Goal: Information Seeking & Learning: Compare options

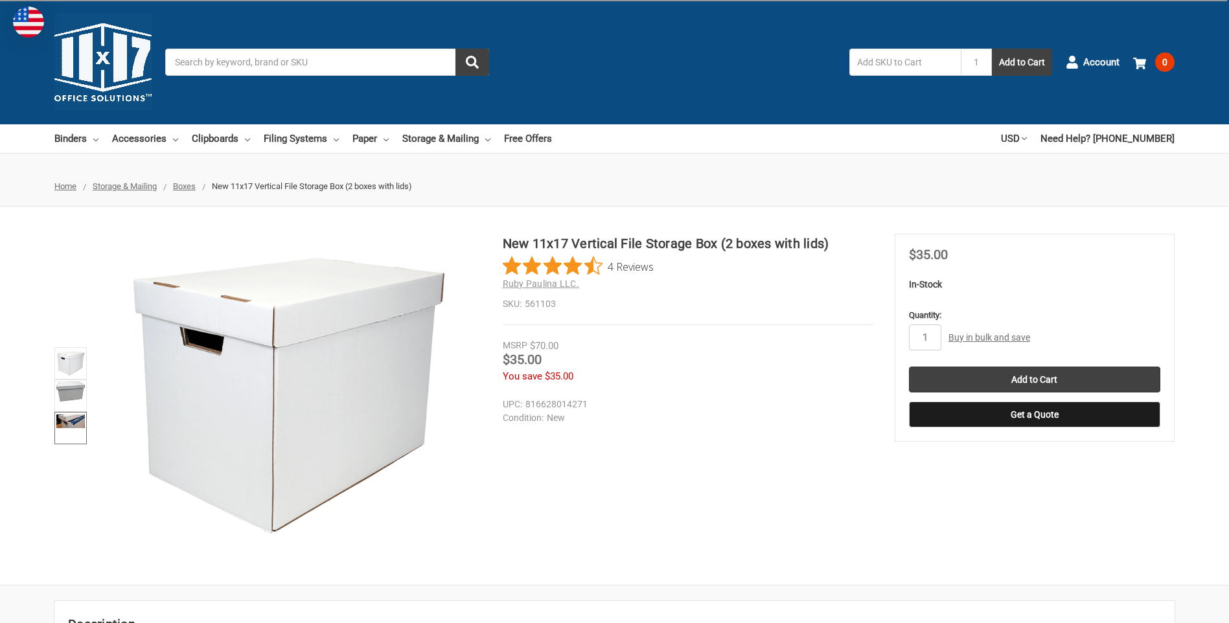
click at [70, 424] on img at bounding box center [70, 422] width 29 height 14
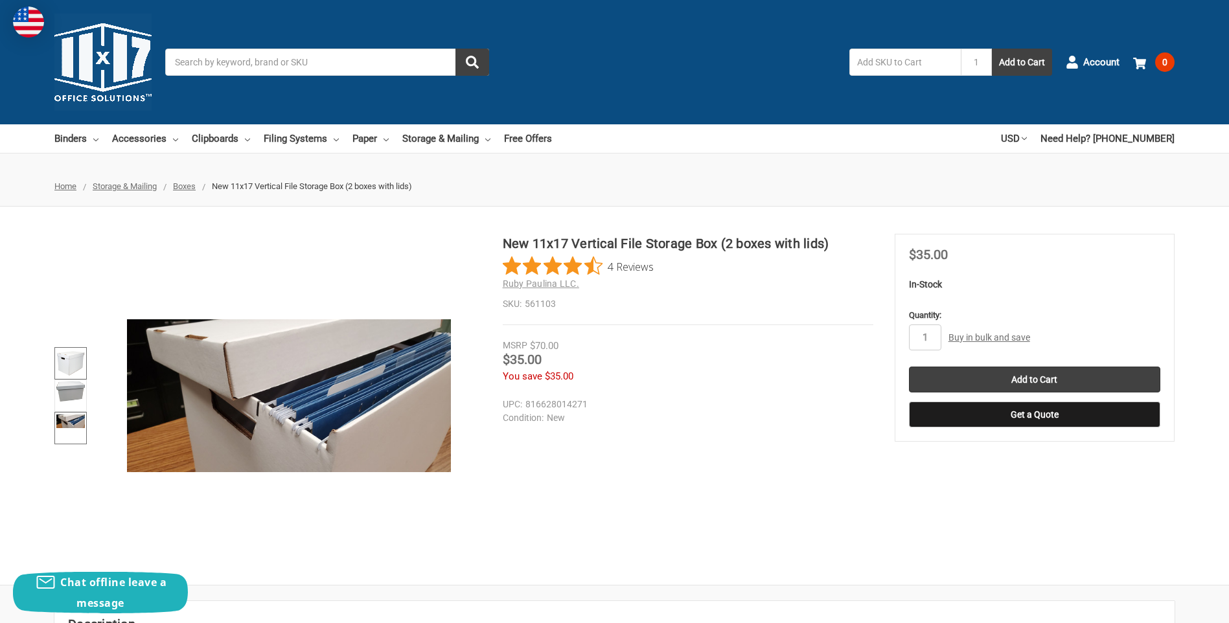
click at [73, 360] on img at bounding box center [70, 363] width 29 height 29
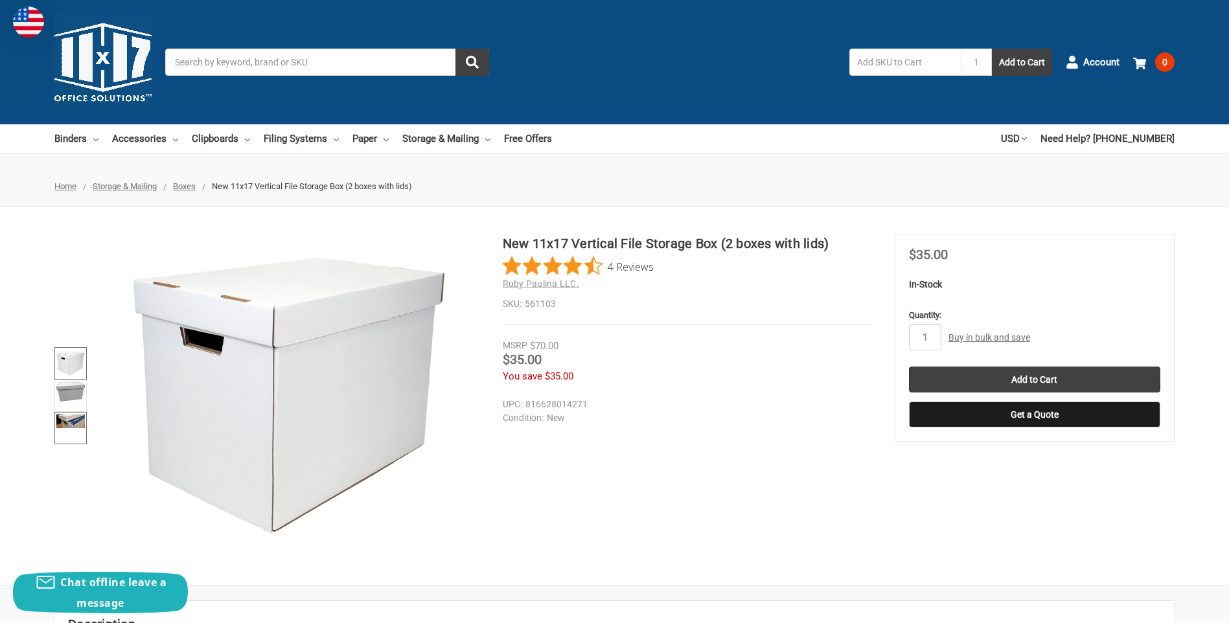
click at [76, 417] on img at bounding box center [70, 422] width 29 height 14
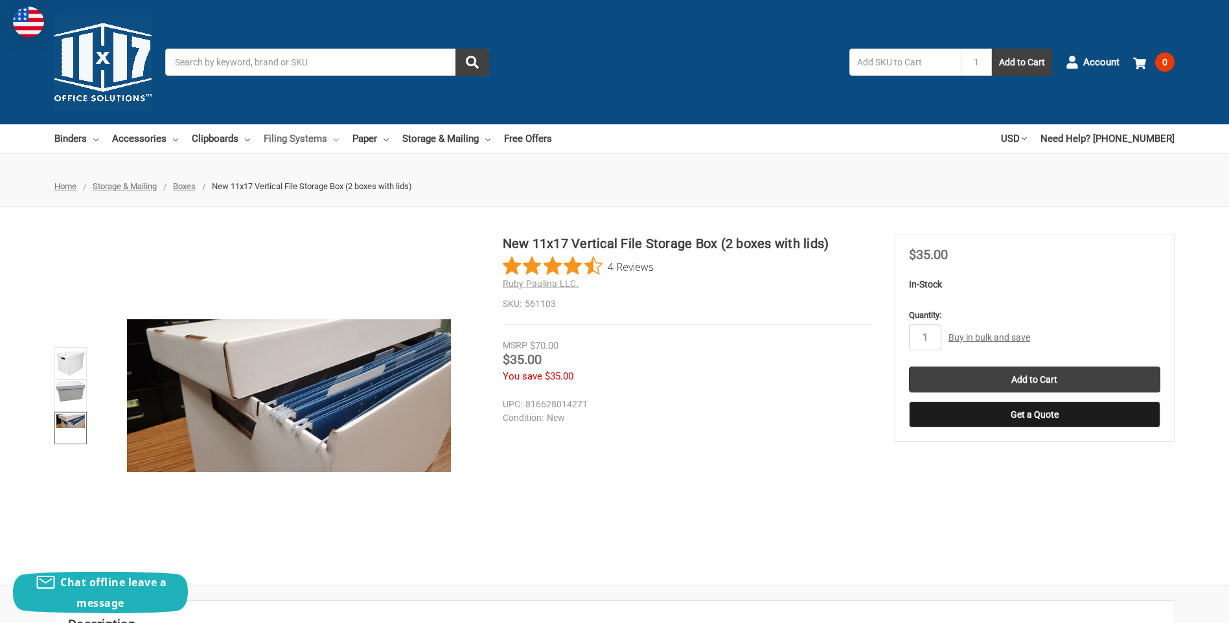
click at [315, 137] on link "Filing Systems" at bounding box center [301, 138] width 75 height 29
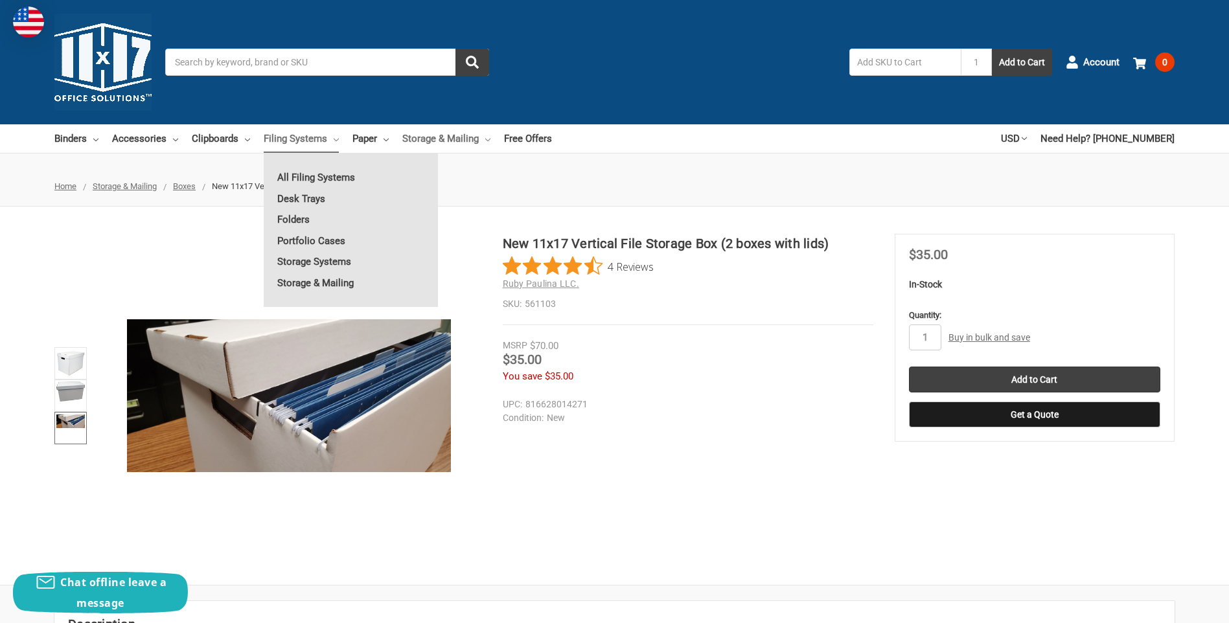
click at [439, 131] on link "Storage & Mailing" at bounding box center [446, 138] width 88 height 29
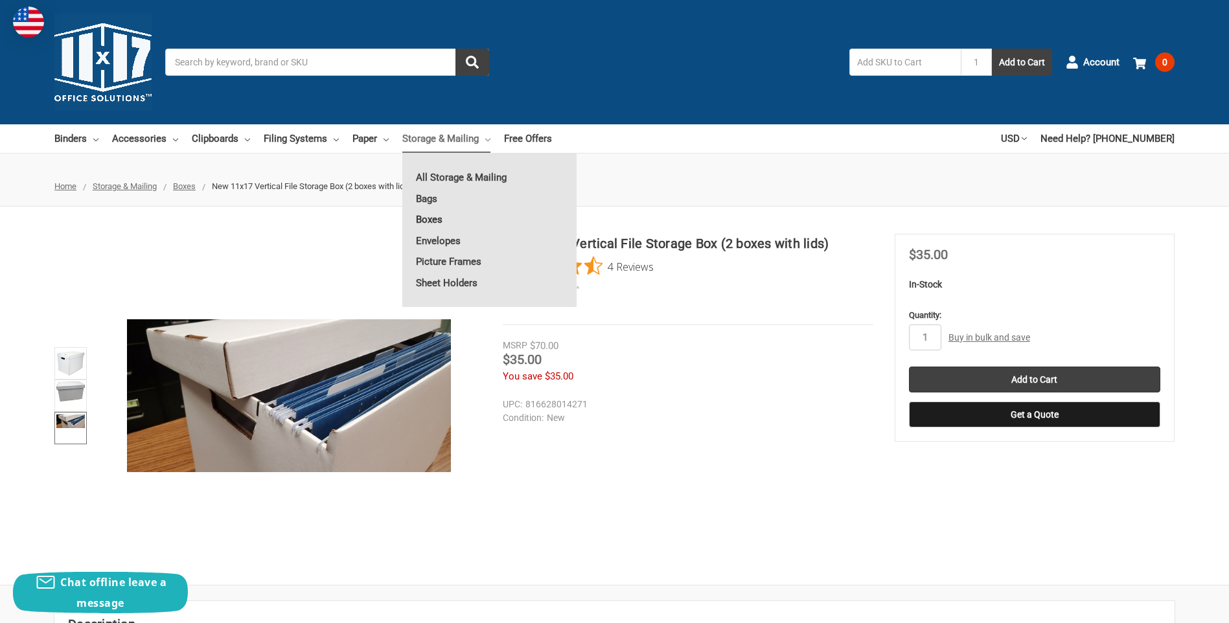
click at [443, 214] on link "Boxes" at bounding box center [489, 219] width 174 height 21
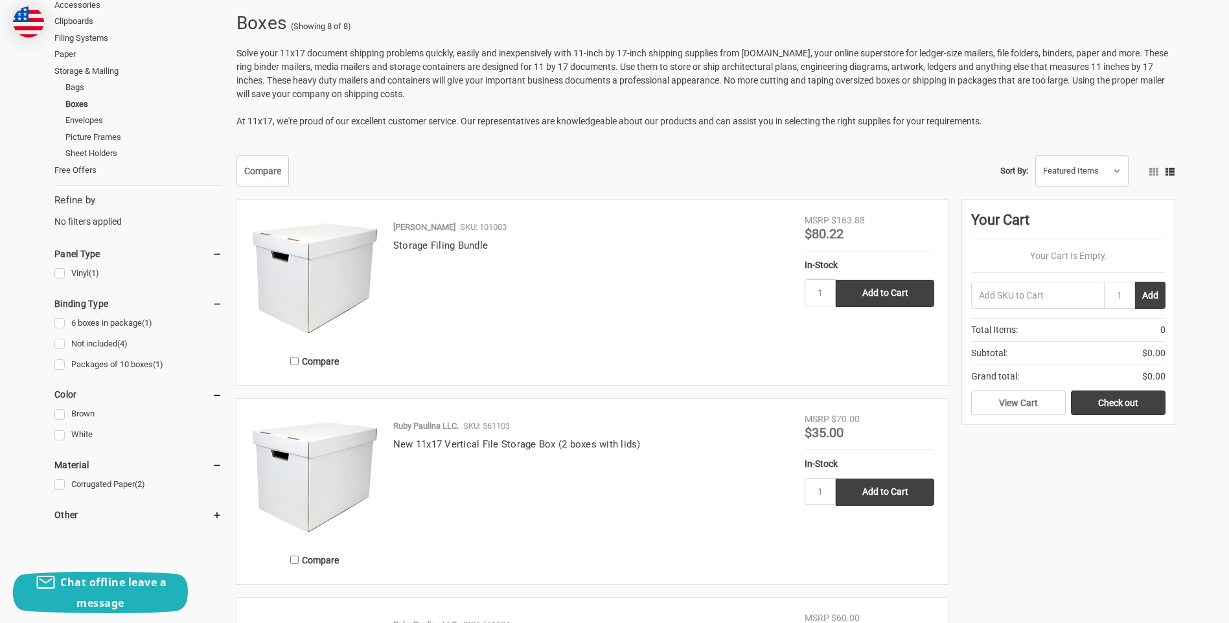
scroll to position [194, 0]
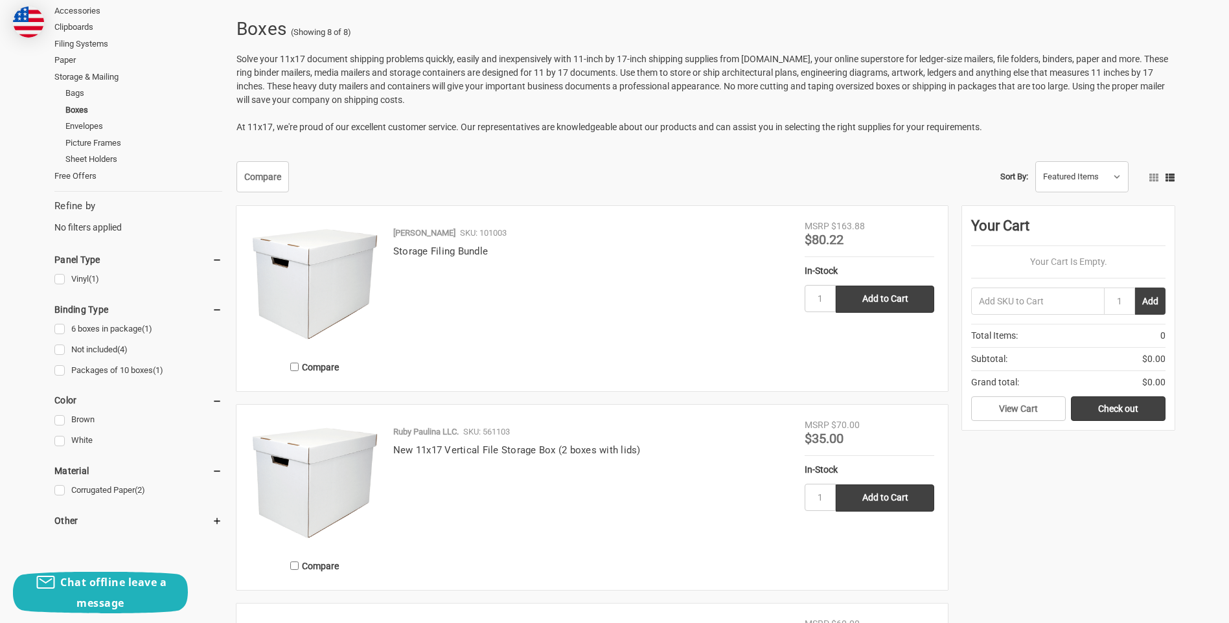
click at [324, 271] on img at bounding box center [315, 285] width 130 height 130
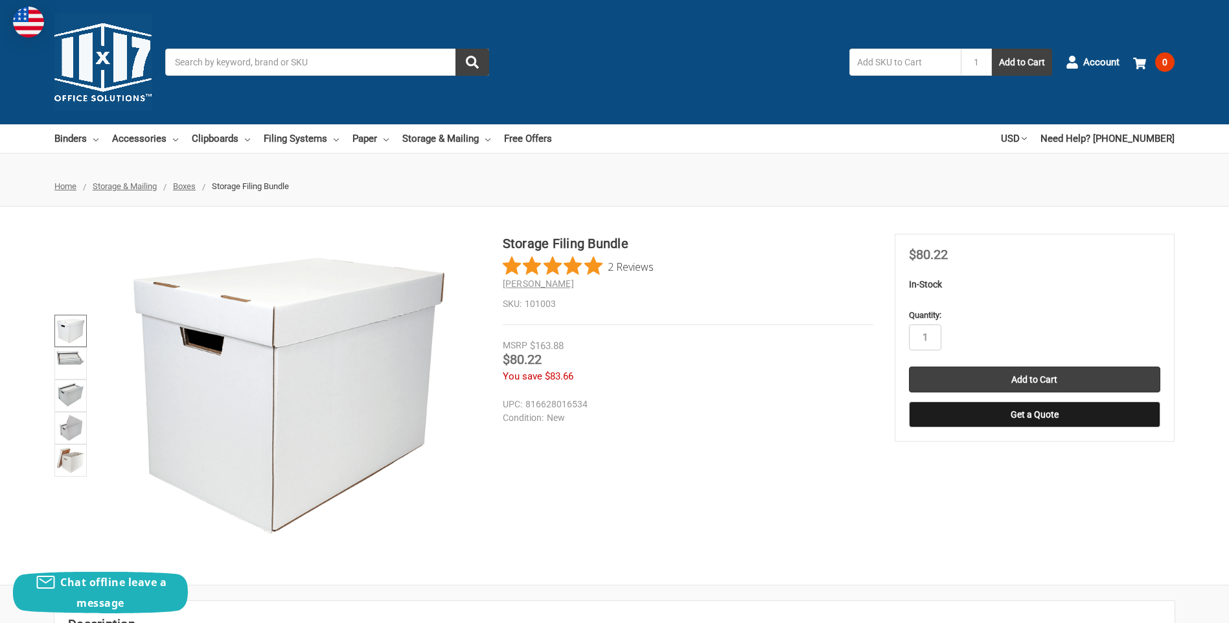
click at [79, 341] on img at bounding box center [70, 331] width 29 height 29
click at [78, 359] on img at bounding box center [70, 357] width 29 height 16
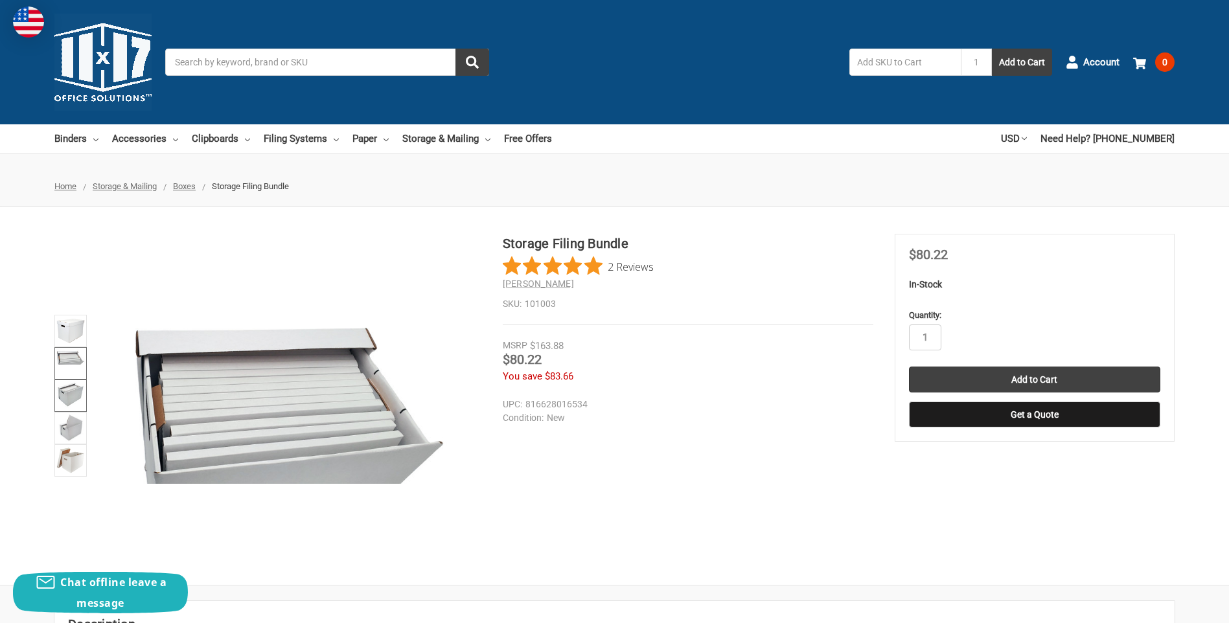
click at [65, 386] on img at bounding box center [70, 395] width 29 height 26
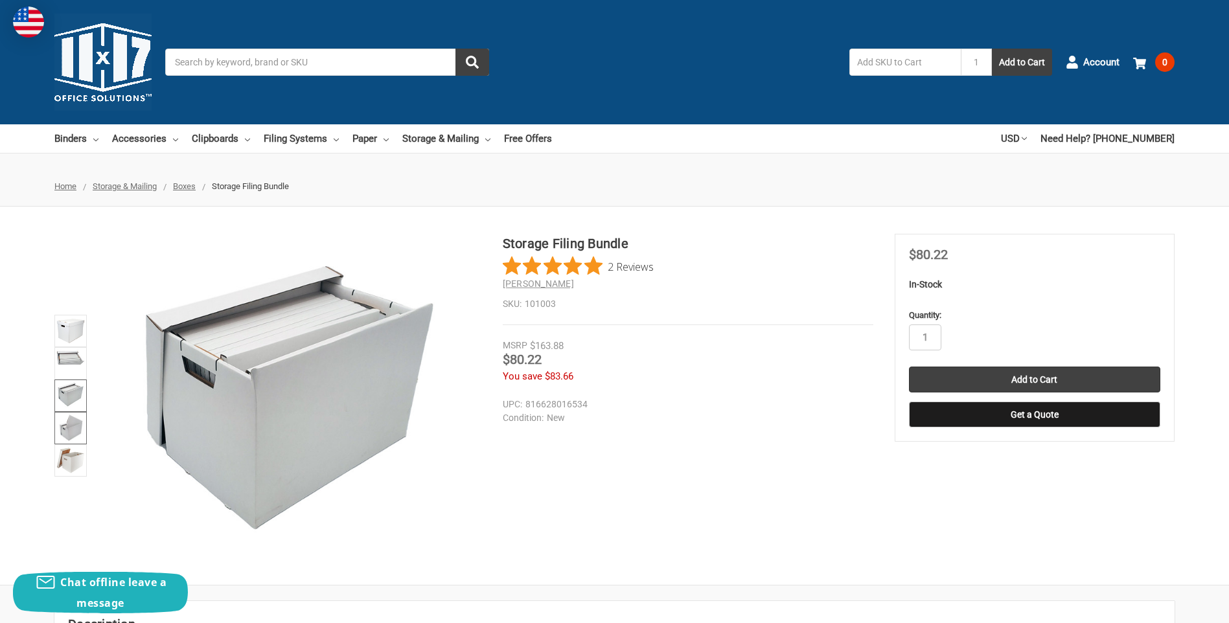
click at [71, 416] on img at bounding box center [70, 428] width 25 height 29
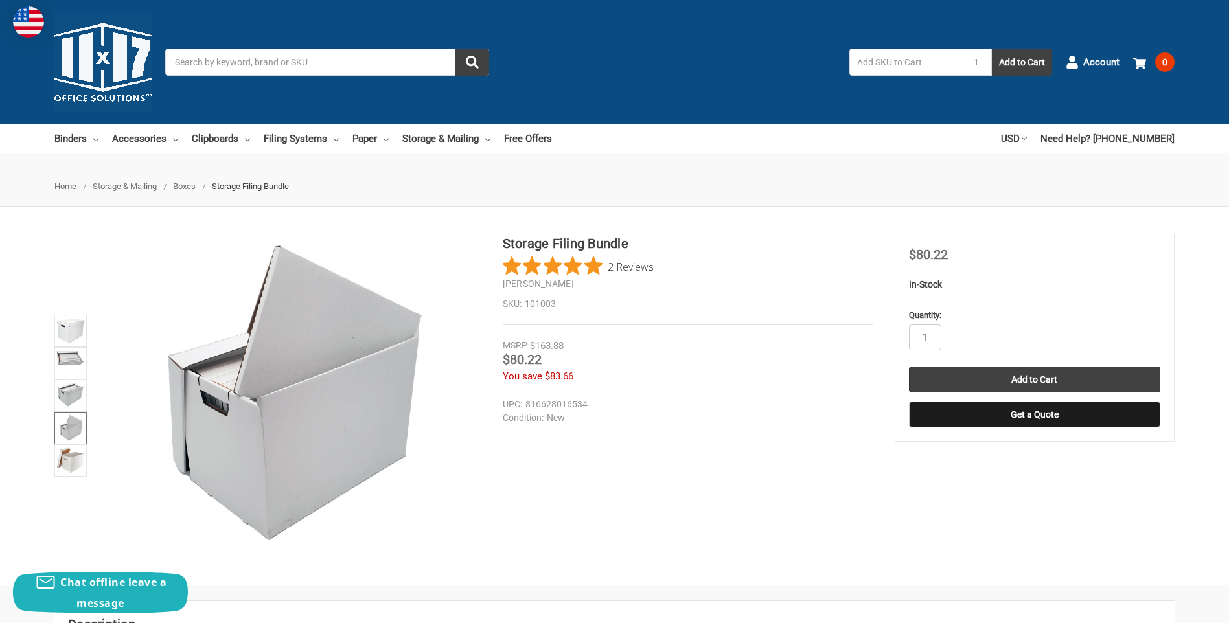
click at [68, 440] on img at bounding box center [70, 428] width 25 height 29
click at [68, 459] on img at bounding box center [70, 460] width 29 height 29
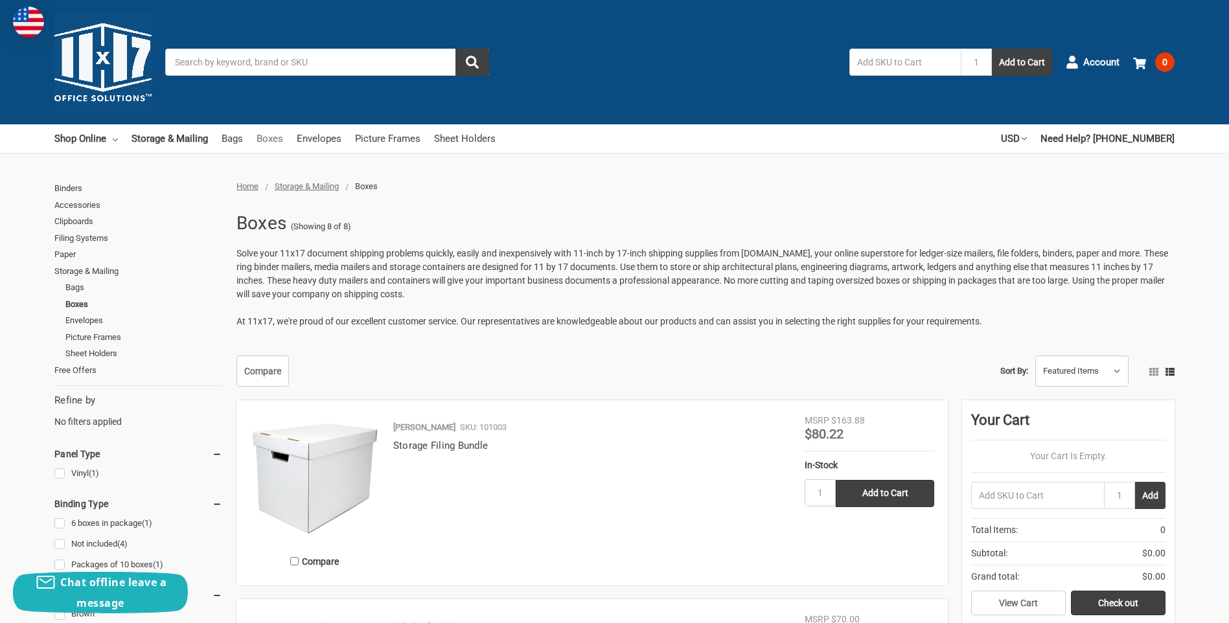
click at [266, 138] on link "Boxes" at bounding box center [270, 138] width 27 height 29
click at [444, 138] on link "Sheet Holders" at bounding box center [465, 138] width 62 height 29
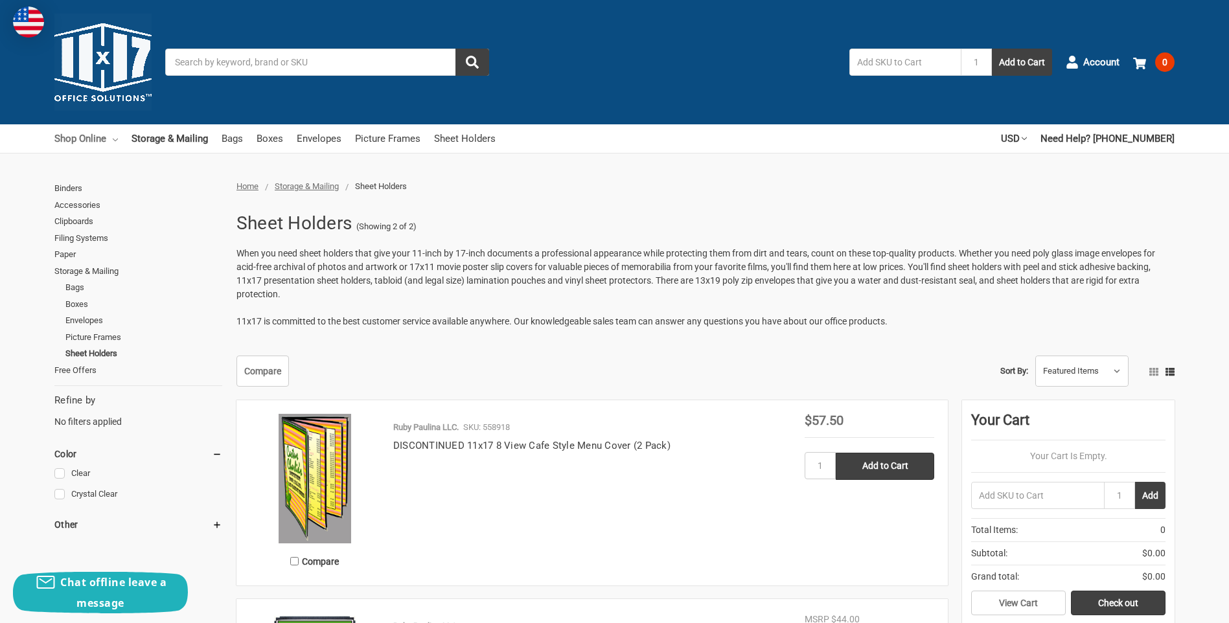
click at [93, 128] on link "Shop Online" at bounding box center [85, 138] width 63 height 29
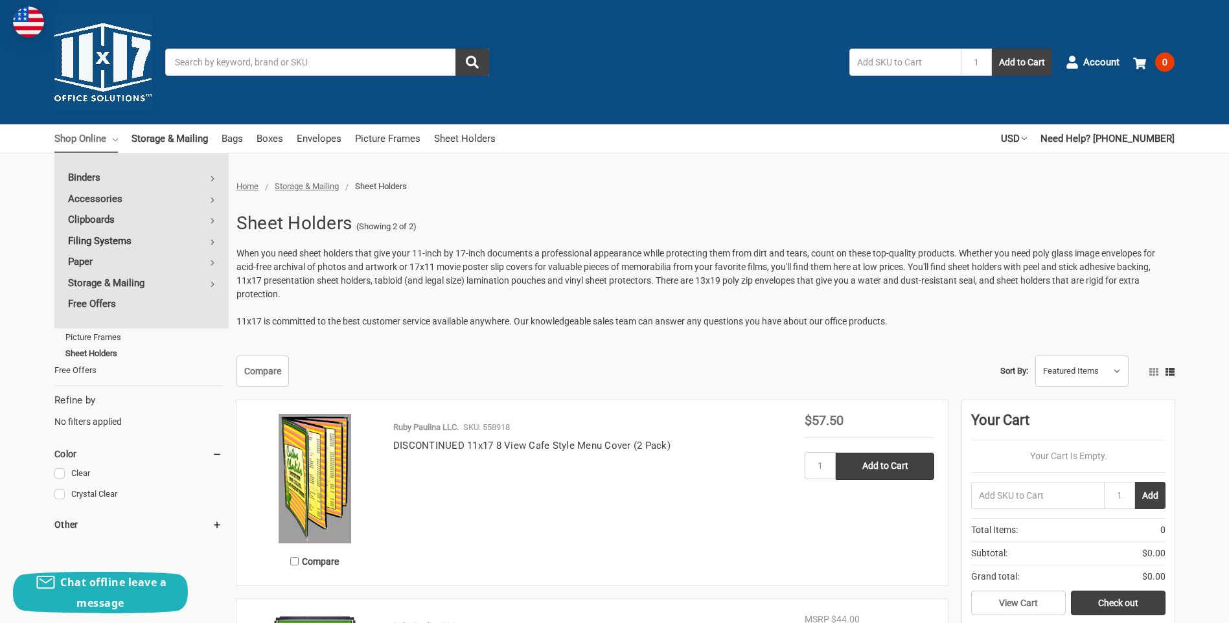
click at [128, 240] on link "Filing Systems" at bounding box center [141, 241] width 174 height 21
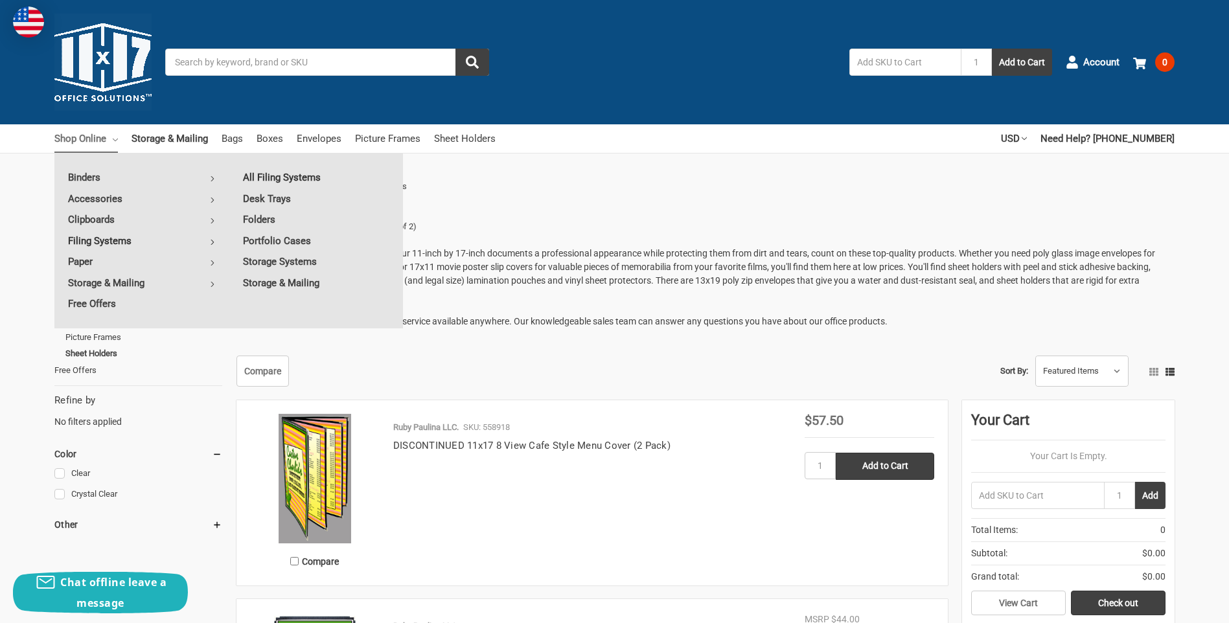
click at [304, 176] on link "All Filing Systems" at bounding box center [316, 177] width 174 height 21
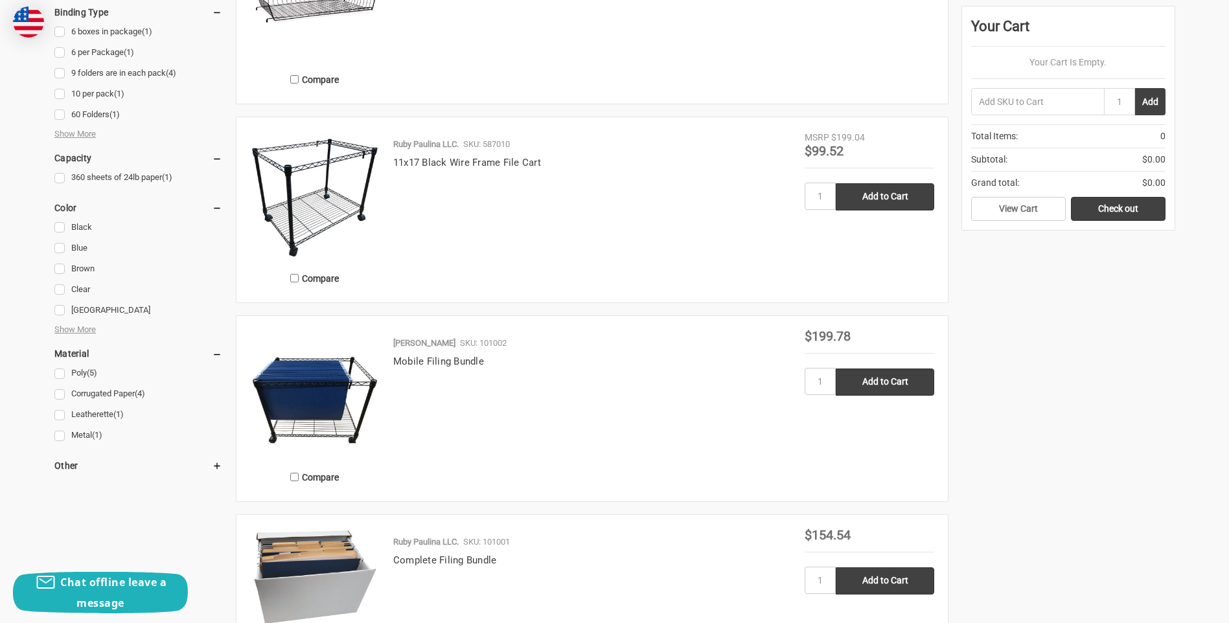
scroll to position [648, 0]
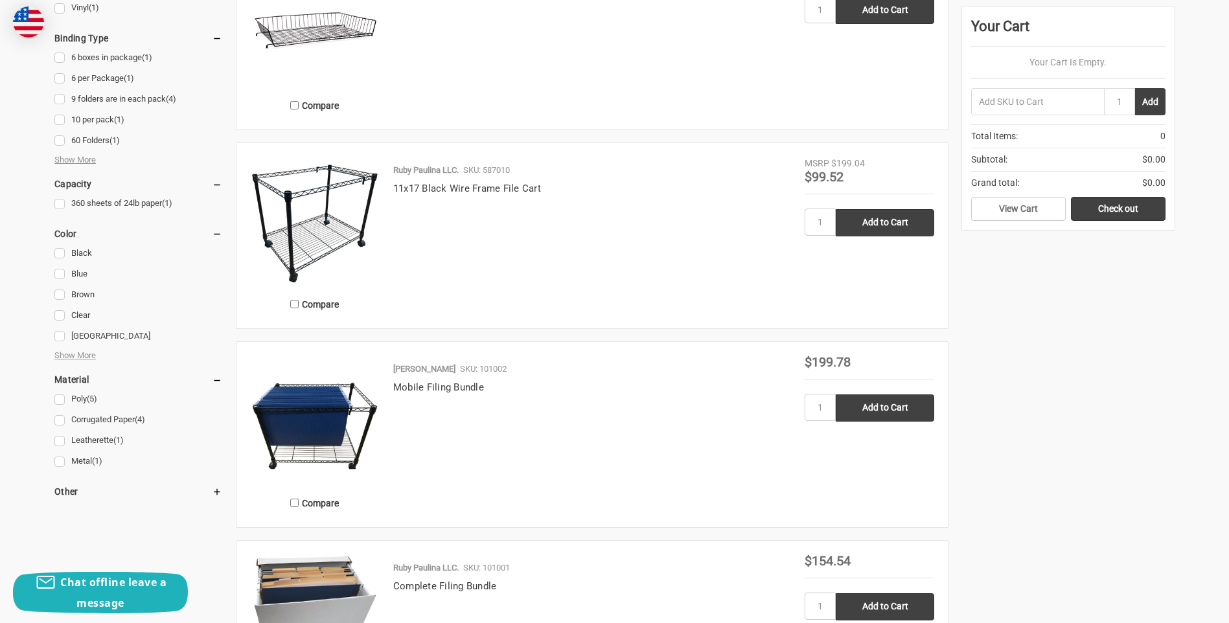
click at [313, 183] on img at bounding box center [315, 222] width 130 height 130
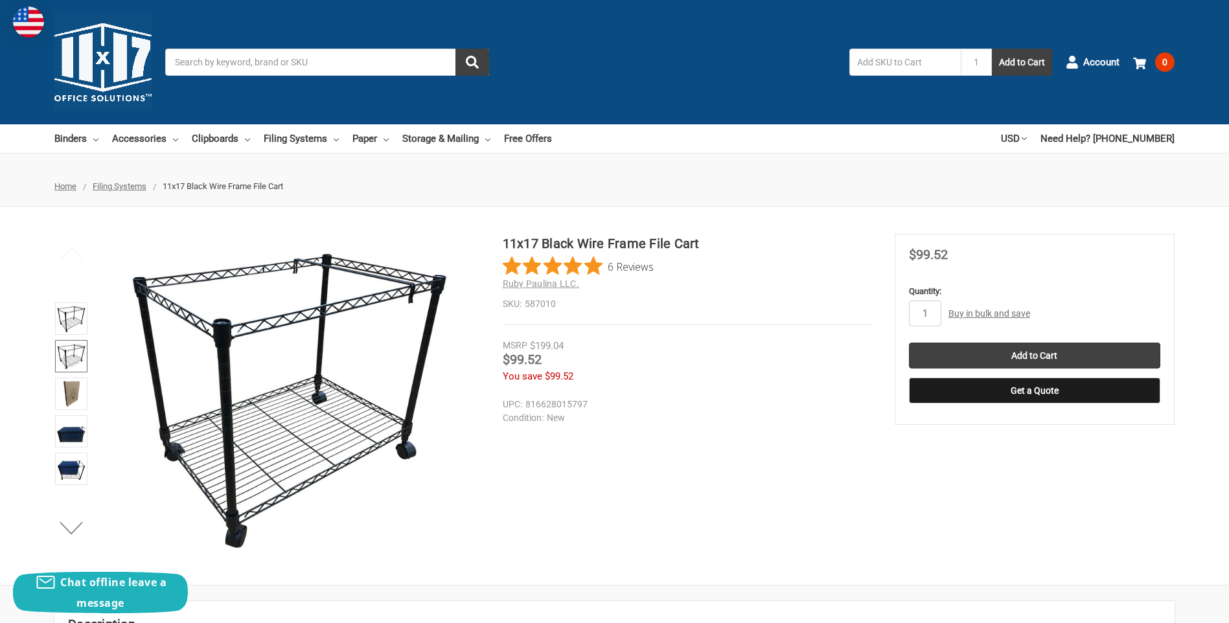
click at [65, 351] on img at bounding box center [71, 356] width 29 height 29
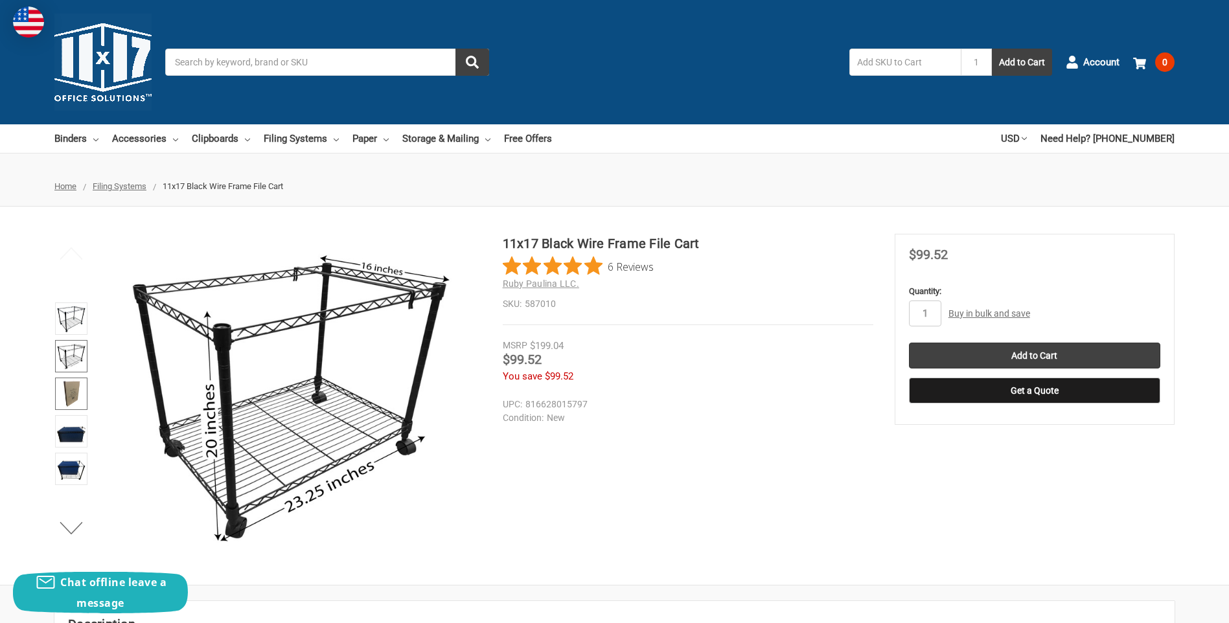
click at [82, 389] on img at bounding box center [71, 394] width 29 height 29
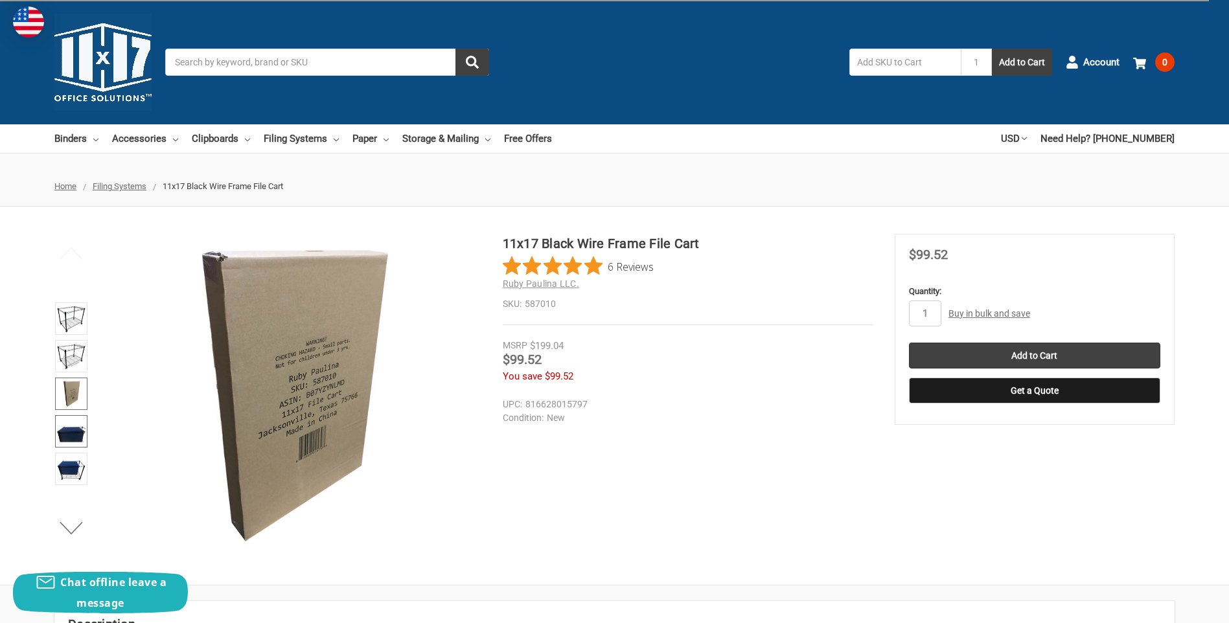
click at [76, 428] on img at bounding box center [71, 431] width 29 height 29
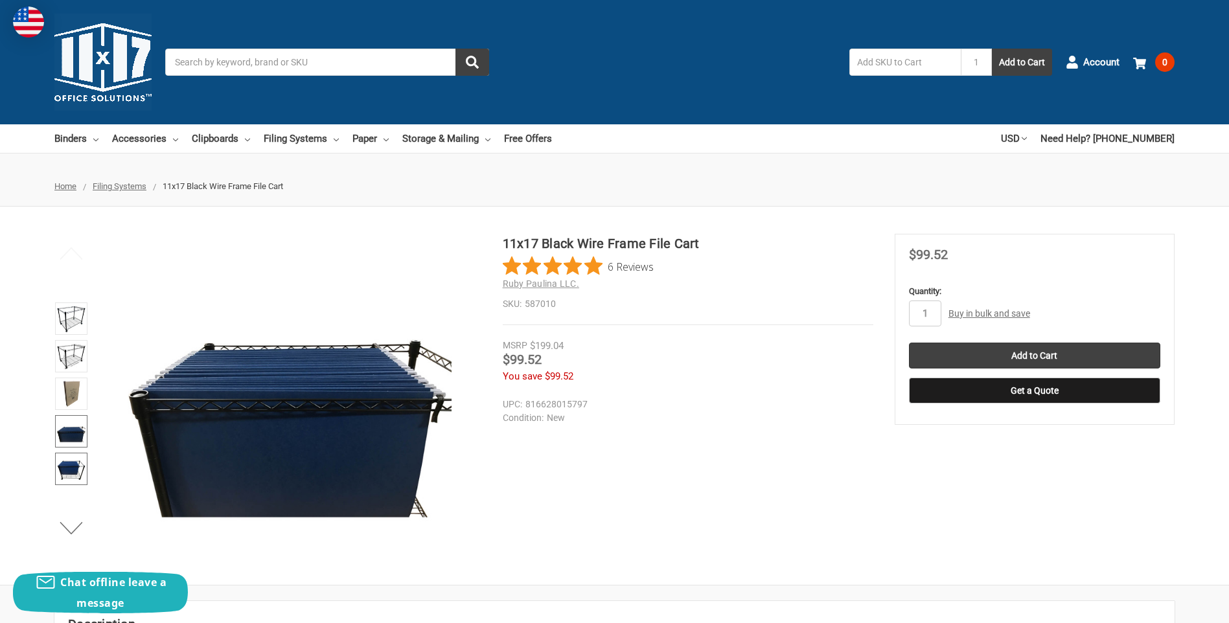
click at [73, 458] on img at bounding box center [71, 469] width 29 height 29
